Goal: Transaction & Acquisition: Purchase product/service

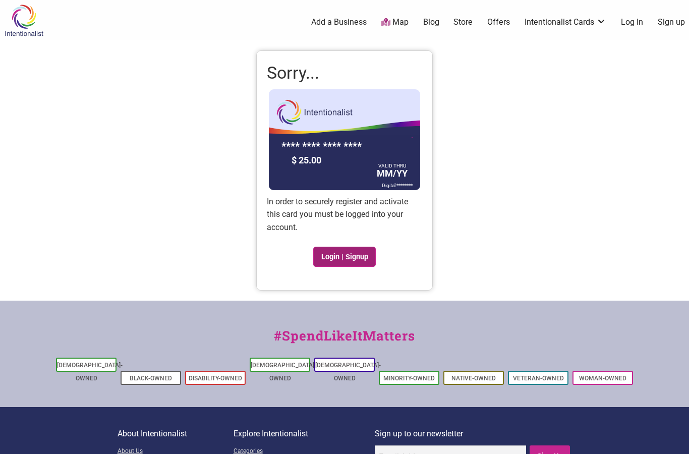
click at [356, 255] on link "Login | Signup" at bounding box center [344, 256] width 63 height 20
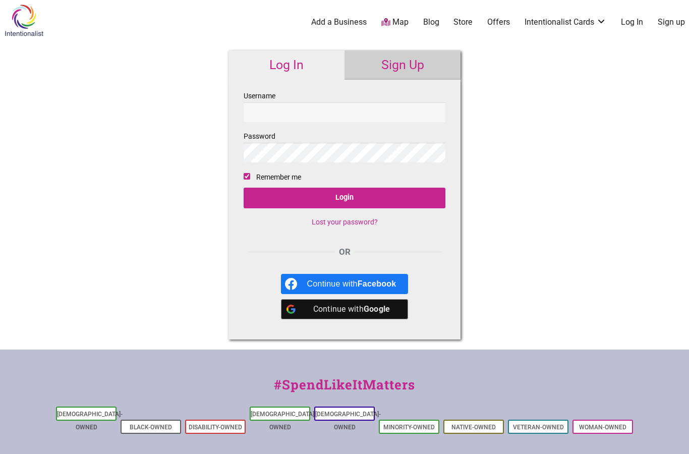
click at [403, 65] on link "Sign Up" at bounding box center [402, 64] width 116 height 29
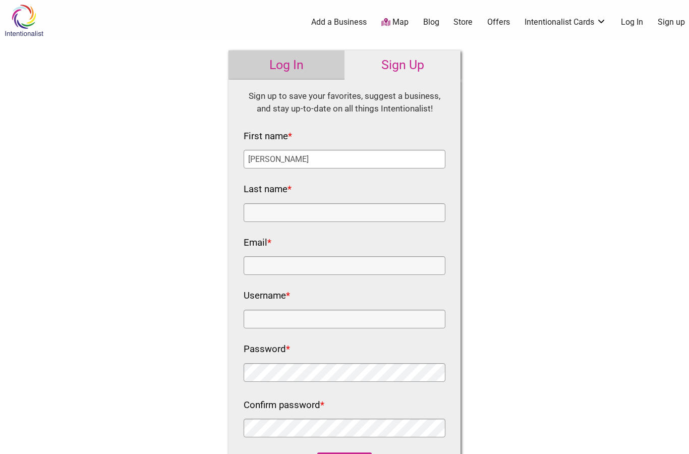
type input "Kelsey"
type input "Lewis"
type input "kelseylewis16@gmail.com"
type input "k"
type input "kelseylewis16"
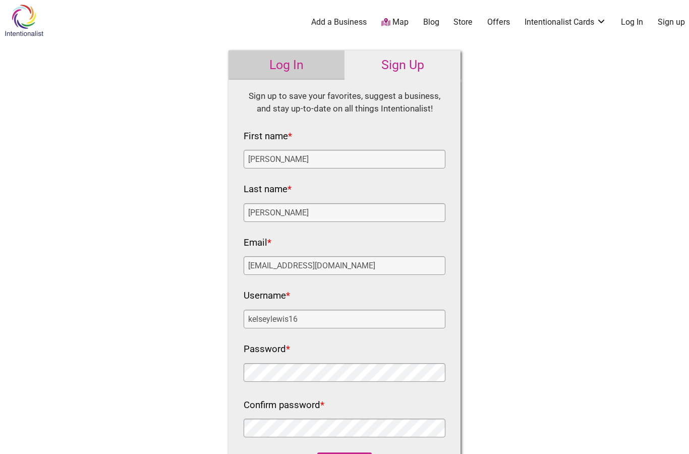
scroll to position [110, 0]
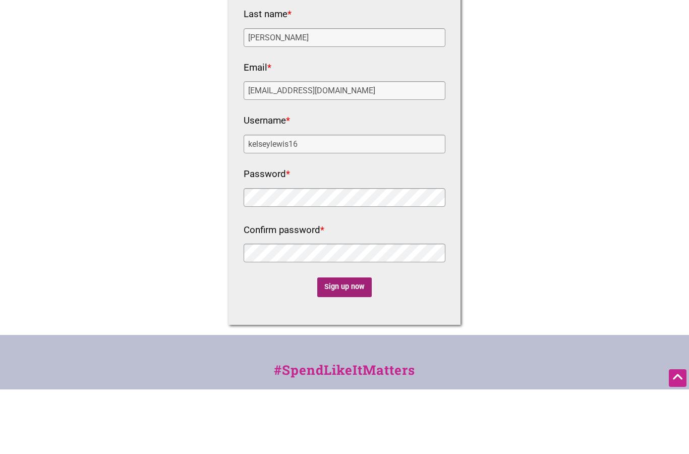
click at [352, 342] on input "Sign up now" at bounding box center [344, 352] width 55 height 20
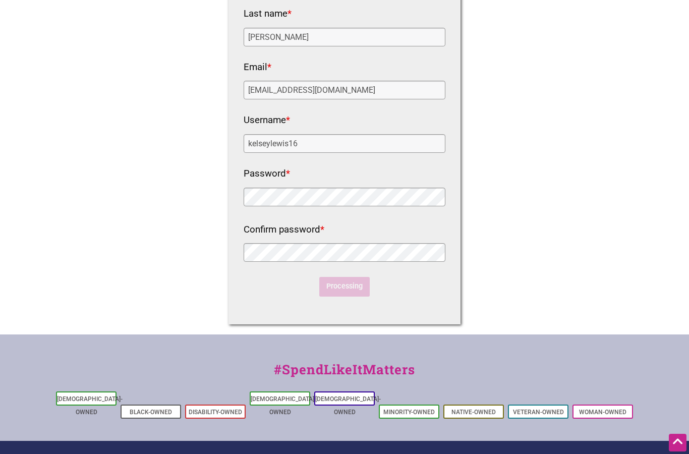
scroll to position [0, 0]
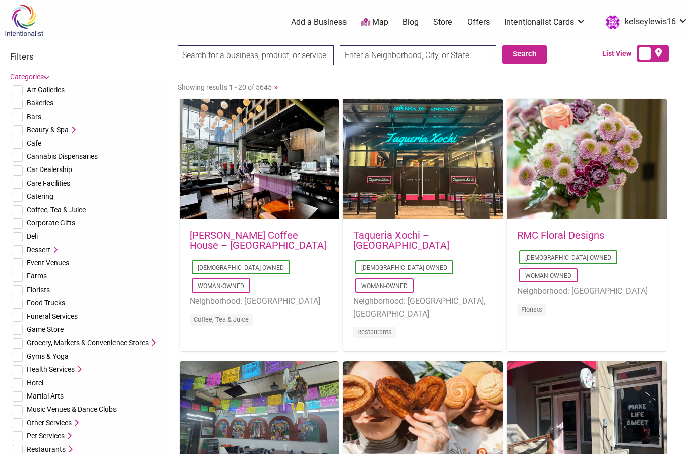
click at [436, 61] on input "text" at bounding box center [418, 55] width 156 height 20
type input "Burien"
click at [520, 56] on button "Search" at bounding box center [524, 54] width 44 height 18
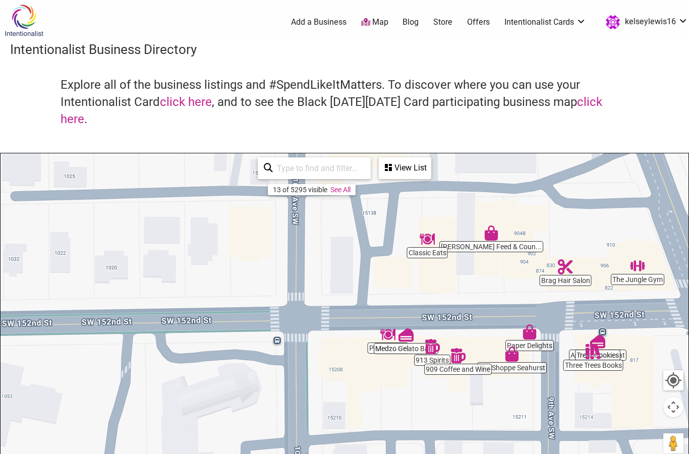
click at [601, 342] on img "Three Trees Books" at bounding box center [592, 351] width 23 height 23
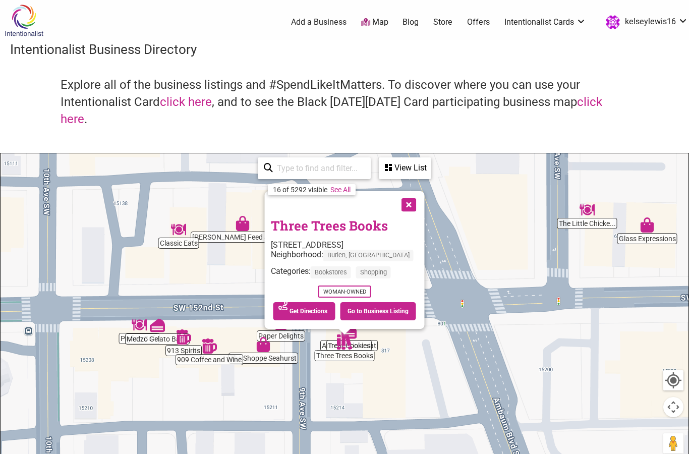
click at [407, 206] on button "Close" at bounding box center [407, 203] width 25 height 25
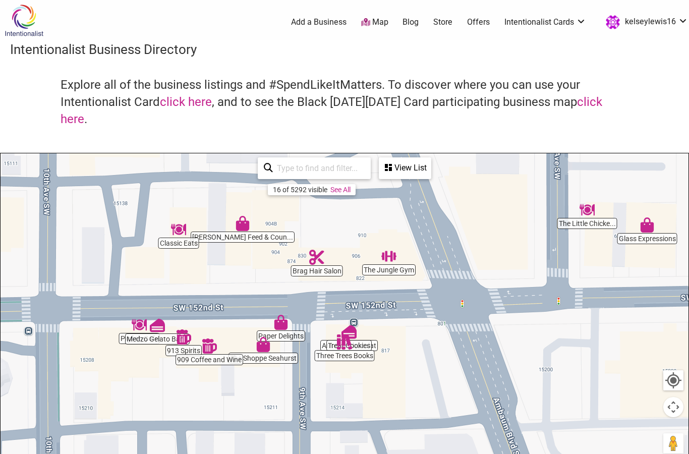
click at [353, 333] on img "Three Trees Books" at bounding box center [344, 341] width 23 height 23
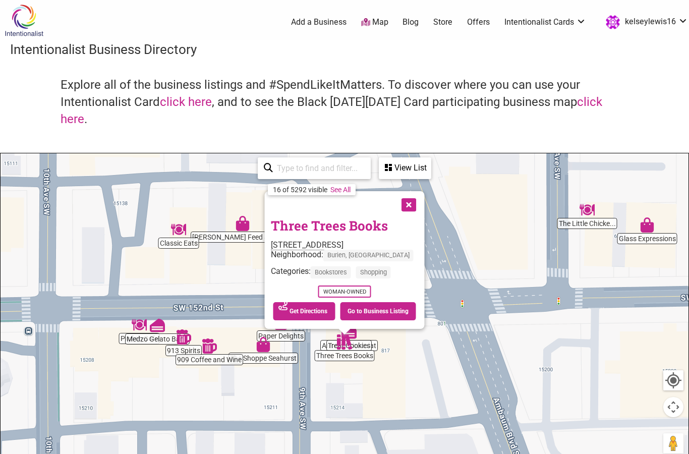
click at [404, 204] on button "Close" at bounding box center [407, 203] width 25 height 25
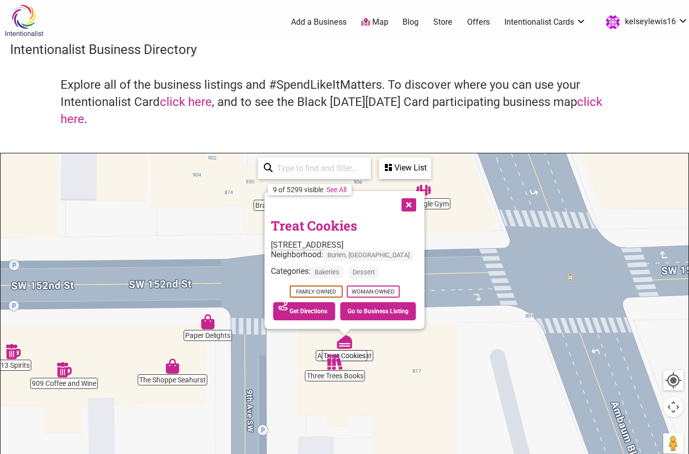
click at [325, 226] on html "× Menu 0 Add a Business Map Blog Store Offers Intentionalist Cards Buy Black Ca…" at bounding box center [344, 227] width 689 height 454
click at [325, 226] on link "Treat Cookies" at bounding box center [314, 225] width 86 height 17
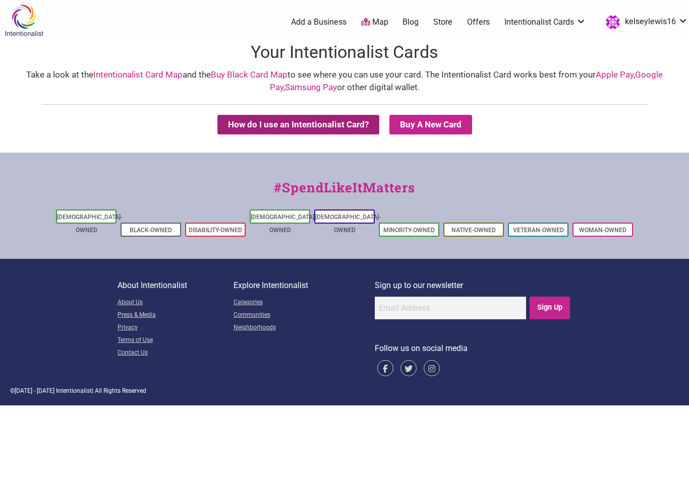
click at [316, 126] on button "How do I use an Intentionalist Card?" at bounding box center [298, 125] width 162 height 20
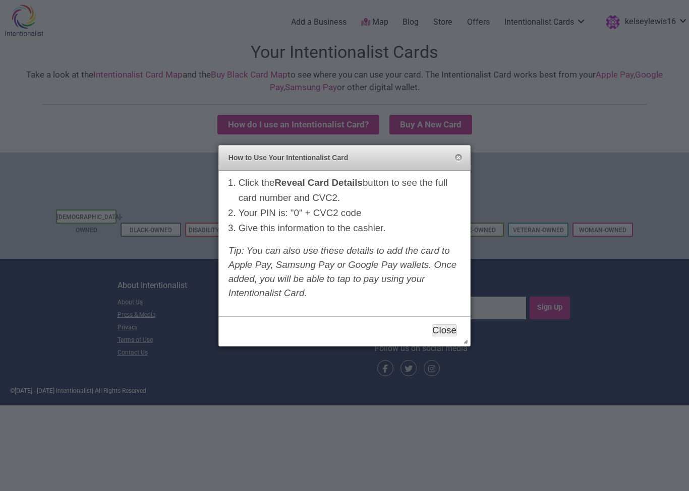
click at [445, 329] on button "Close" at bounding box center [443, 331] width 25 height 12
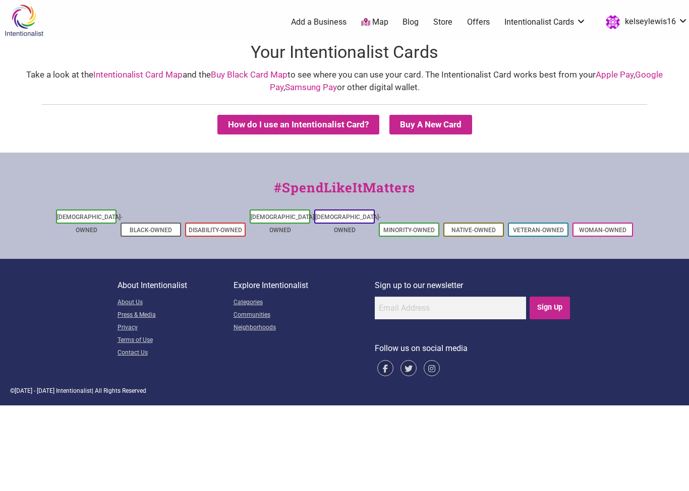
click at [617, 76] on link "Apple Pay" at bounding box center [614, 75] width 38 height 10
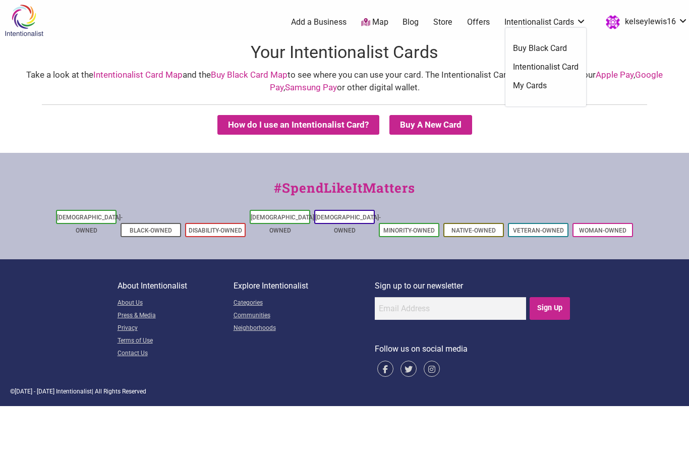
click at [521, 20] on link "Intentionalist Cards" at bounding box center [545, 22] width 82 height 11
click at [526, 48] on link "Buy Black Card" at bounding box center [546, 48] width 66 height 11
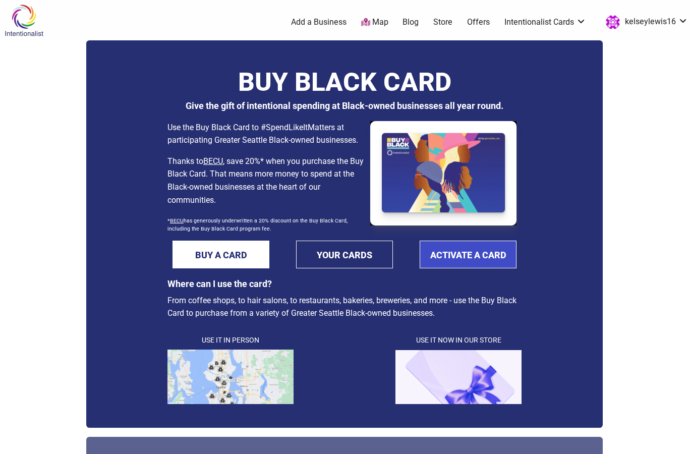
click at [472, 261] on link "ACTIVATE A CARD" at bounding box center [467, 254] width 97 height 28
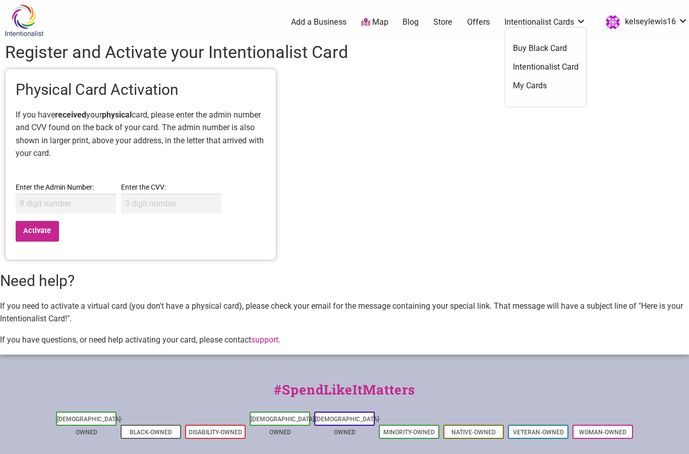
click at [568, 17] on link "Intentionalist Cards" at bounding box center [545, 22] width 82 height 11
click at [545, 72] on link "Intentionalist Card" at bounding box center [546, 66] width 66 height 11
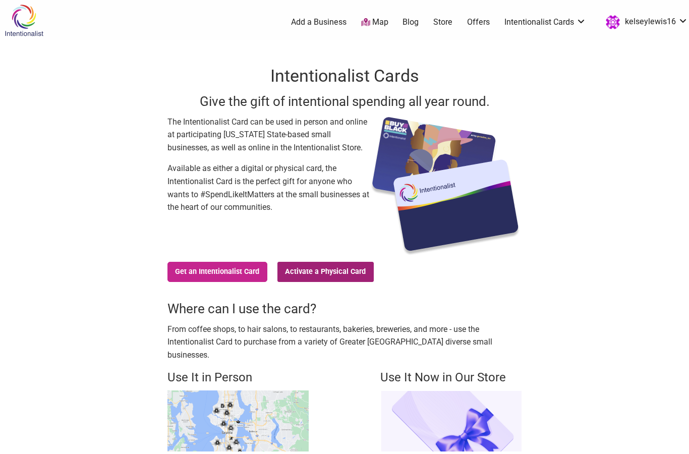
click at [333, 276] on link "Activate a Physical Card" at bounding box center [325, 272] width 96 height 20
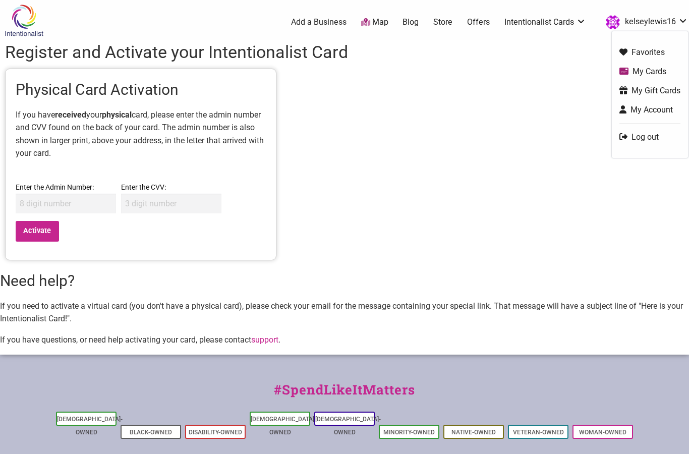
click at [635, 91] on link "My Gift Cards" at bounding box center [649, 91] width 61 height 12
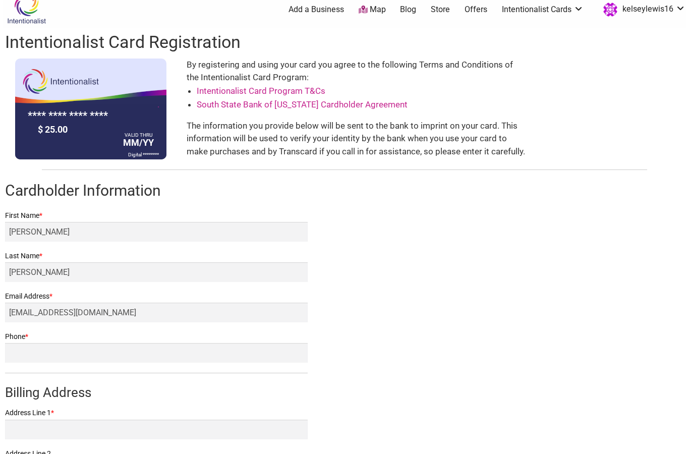
scroll to position [13, 0]
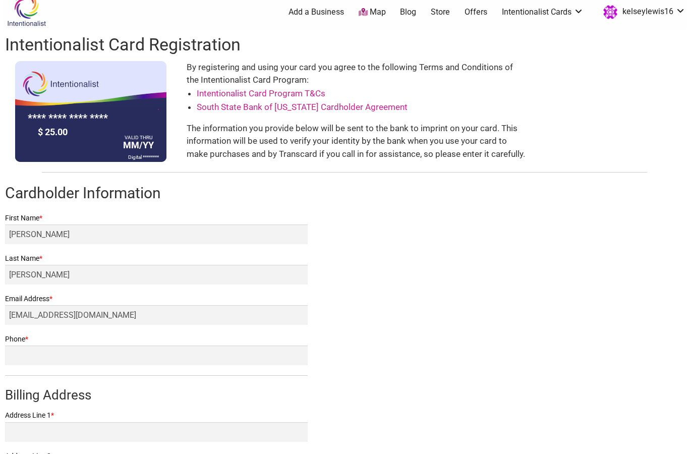
click at [191, 367] on form "First Name * Kelsey Last Name * Lewis Email Address * kelseylewis16@gmail.com P…" at bounding box center [156, 385] width 302 height 347
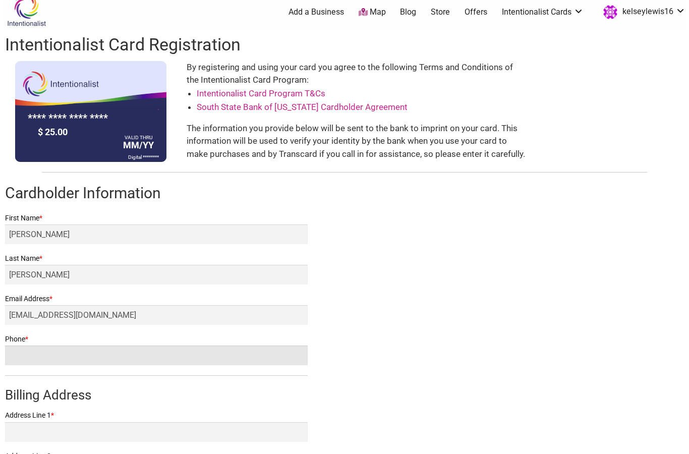
click at [206, 353] on input "Phone *" at bounding box center [156, 355] width 302 height 20
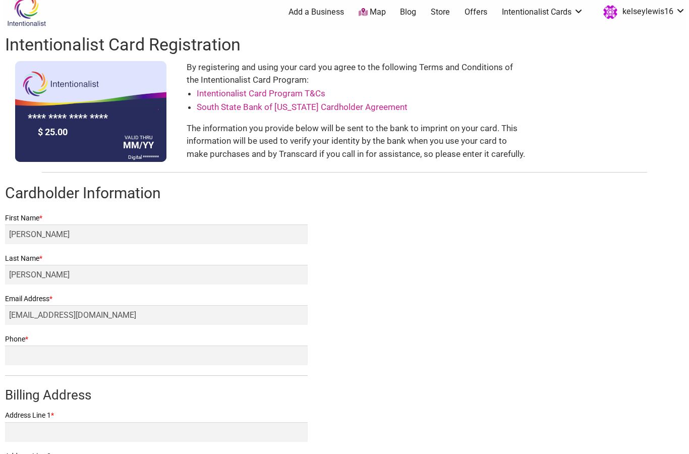
click at [332, 104] on link "South State Bank of Florida Cardholder Agreement" at bounding box center [302, 107] width 211 height 10
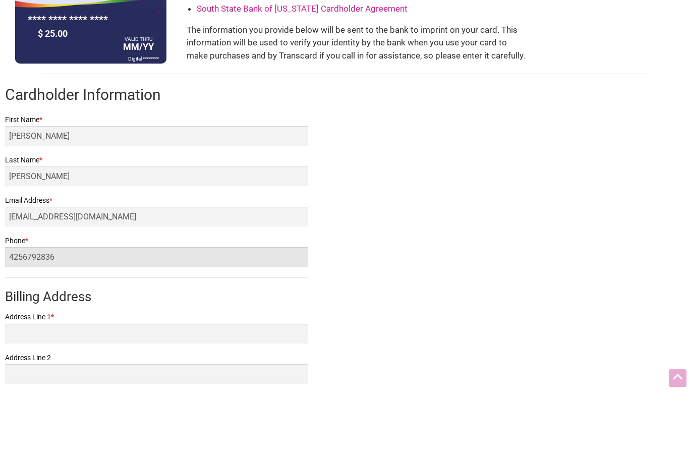
scroll to position [68, 0]
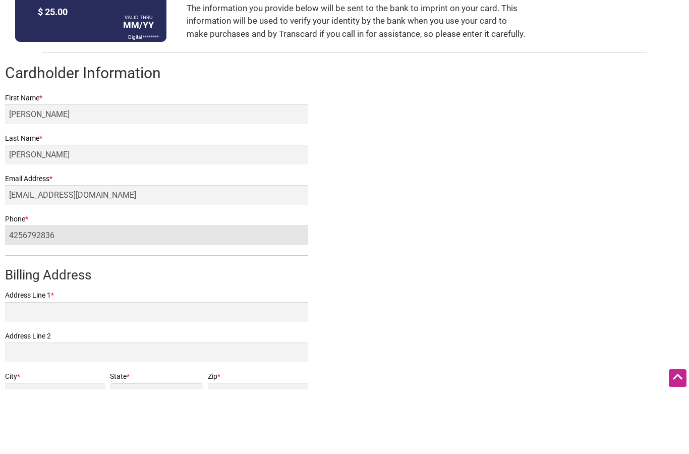
type input "4256792836"
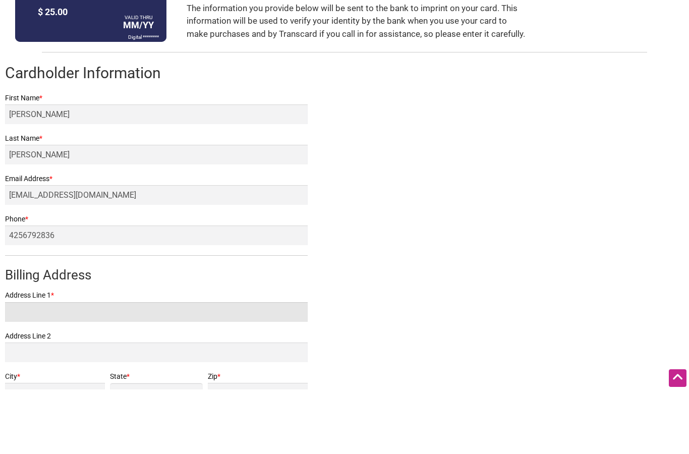
click at [277, 366] on input "Address Line 1 *" at bounding box center [156, 376] width 302 height 20
type input "1517 SW 144th PL"
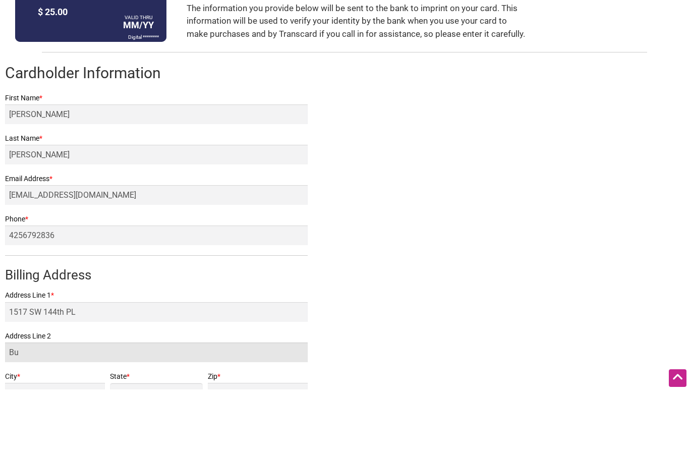
type input "B"
type input "Burien"
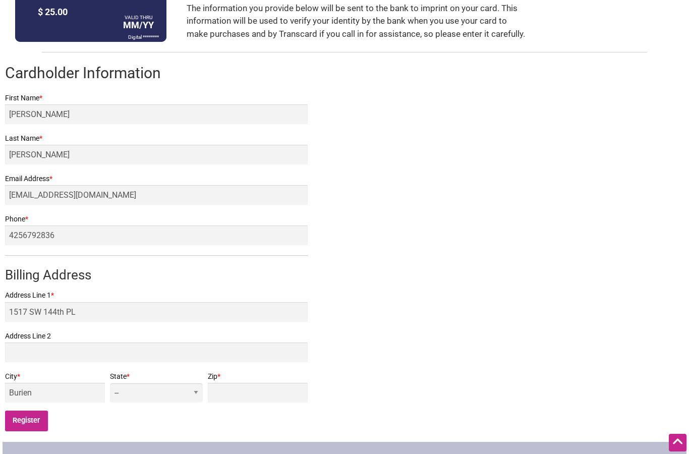
select select "WA"
click at [262, 391] on input "Zip *" at bounding box center [258, 393] width 100 height 20
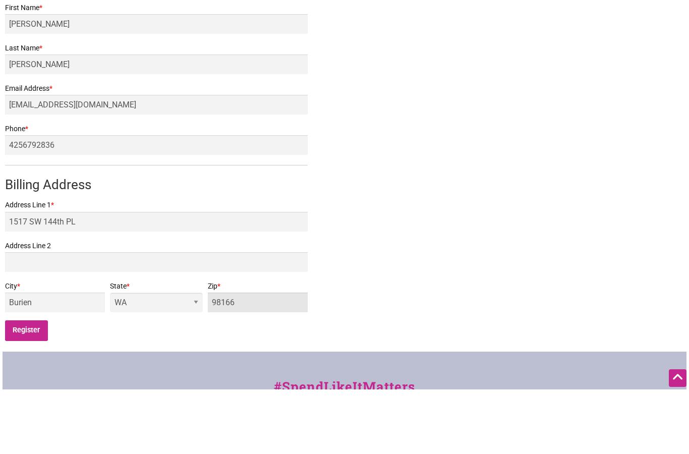
scroll to position [192, 0]
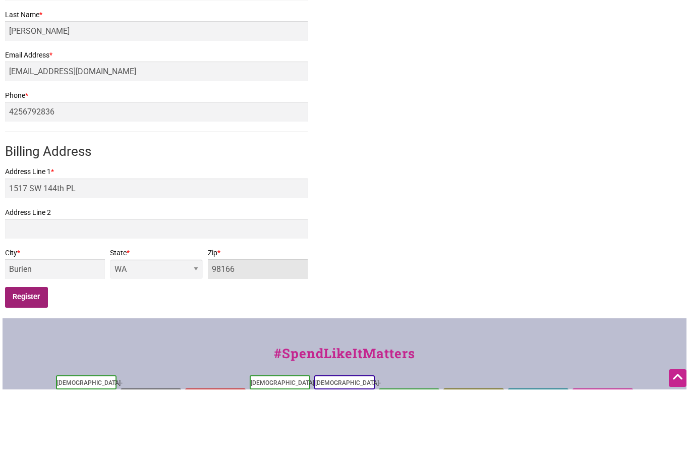
type input "98166"
click at [31, 351] on input "Register" at bounding box center [26, 361] width 43 height 21
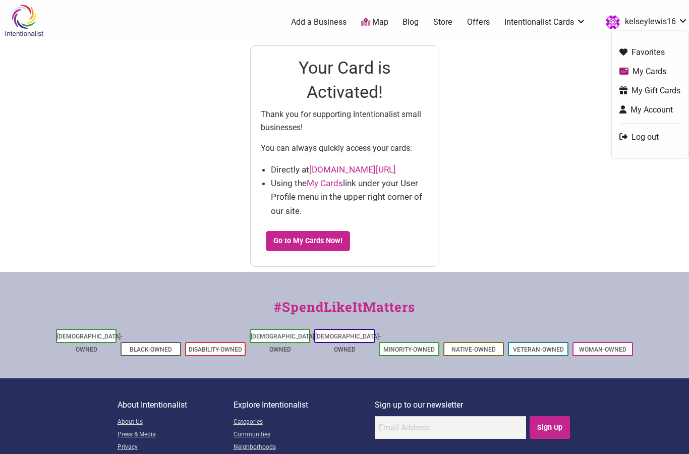
click at [640, 72] on link "My Cards" at bounding box center [649, 72] width 61 height 12
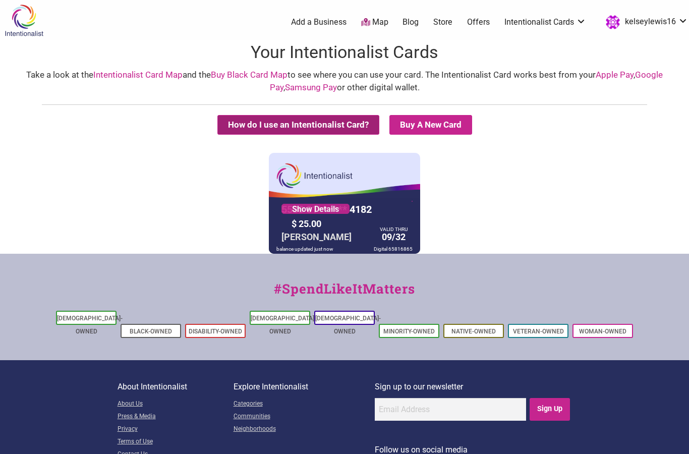
click at [339, 124] on button "How do I use an Intentionalist Card?" at bounding box center [298, 125] width 162 height 20
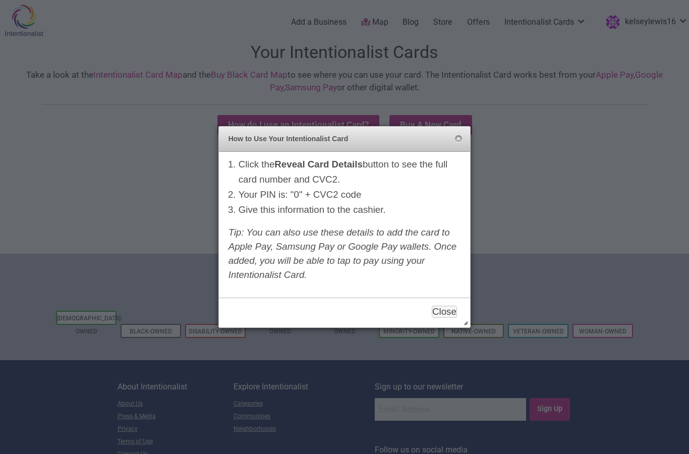
click at [459, 139] on button "Close" at bounding box center [458, 139] width 8 height 8
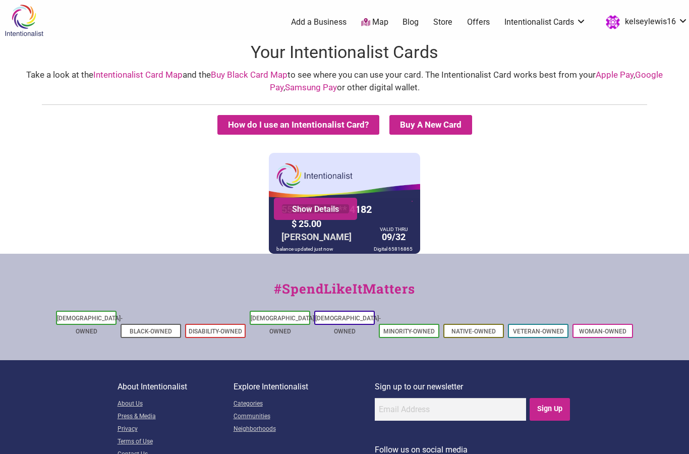
click at [317, 212] on link "Show Details" at bounding box center [315, 209] width 68 height 10
click at [611, 76] on link "Apple Pay" at bounding box center [614, 75] width 38 height 10
click at [328, 210] on link "Show Details" at bounding box center [315, 209] width 68 height 10
click at [330, 208] on link "Show Details" at bounding box center [315, 209] width 68 height 10
click at [444, 24] on link "Store" at bounding box center [442, 22] width 19 height 11
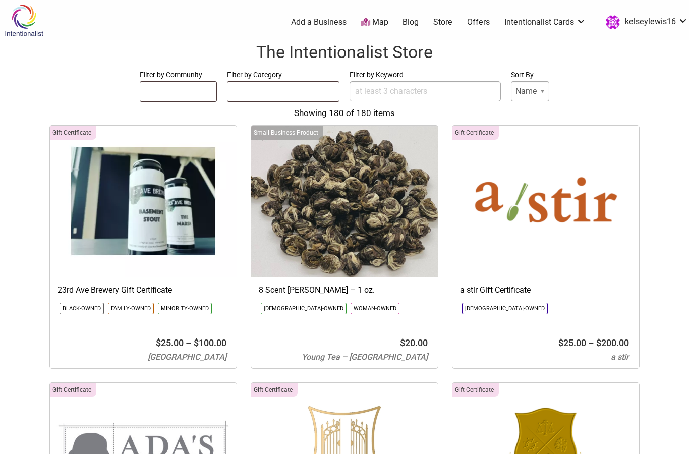
select select
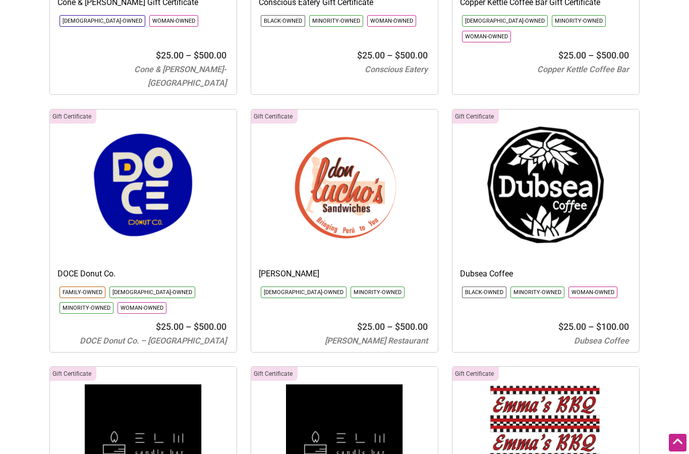
scroll to position [3932, 0]
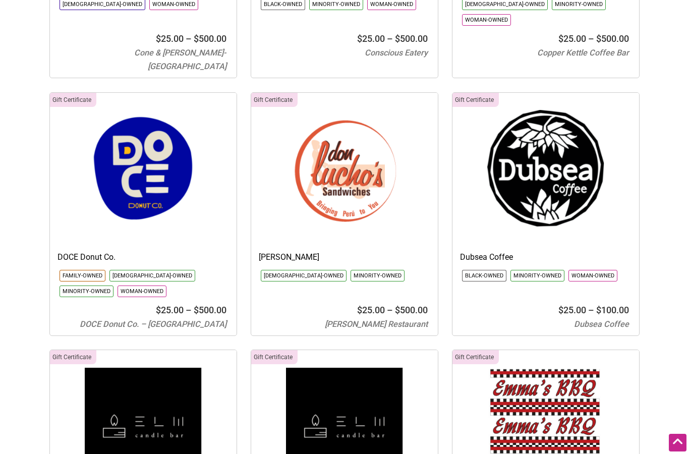
click at [570, 158] on img at bounding box center [545, 168] width 187 height 151
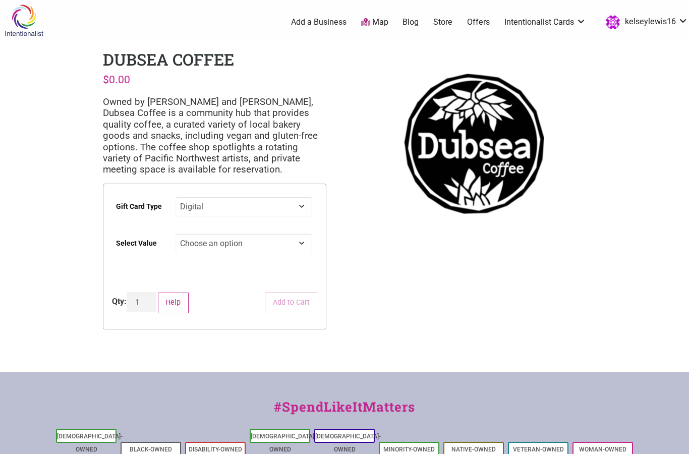
select select "Digital"
select select "$25"
select select "Digital"
select select "$25"
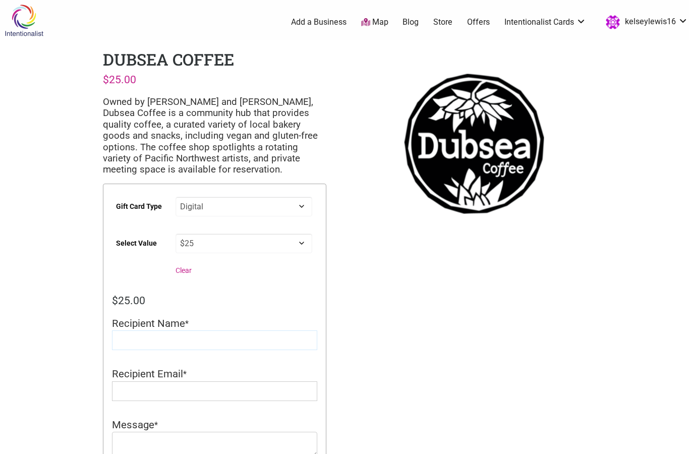
click at [210, 332] on input "Recipient Name" at bounding box center [214, 340] width 205 height 20
